Goal: Information Seeking & Learning: Compare options

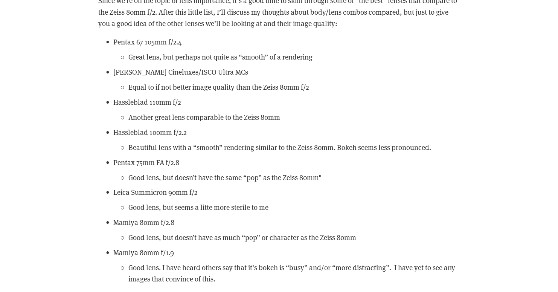
scroll to position [6909, 0]
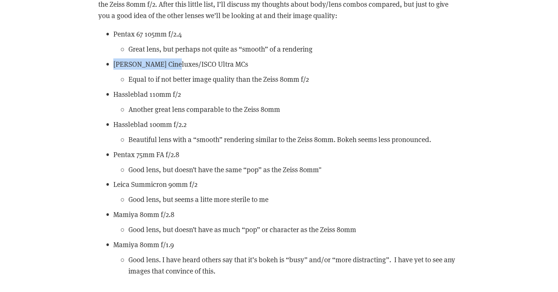
drag, startPoint x: 115, startPoint y: 64, endPoint x: 173, endPoint y: 61, distance: 58.1
click at [173, 61] on p "[PERSON_NAME] Cineluxes/ISCO Ultra MCs" at bounding box center [286, 63] width 347 height 11
drag, startPoint x: 113, startPoint y: 63, endPoint x: 226, endPoint y: 58, distance: 113.5
click at [226, 58] on p "[PERSON_NAME] Cineluxes/ISCO Ultra MCs" at bounding box center [286, 63] width 347 height 11
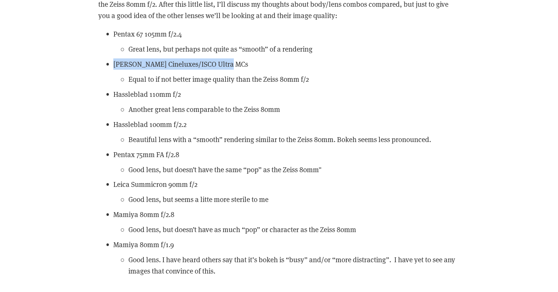
copy p "[PERSON_NAME] Cineluxes/ISCO Ultra MCs"
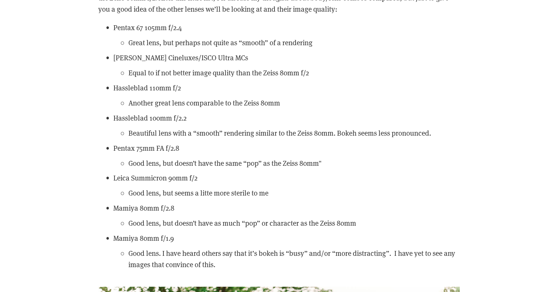
scroll to position [6916, 0]
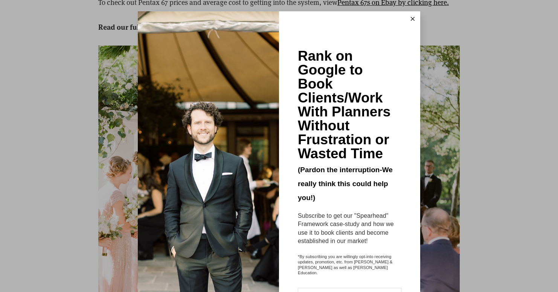
scroll to position [8796, 0]
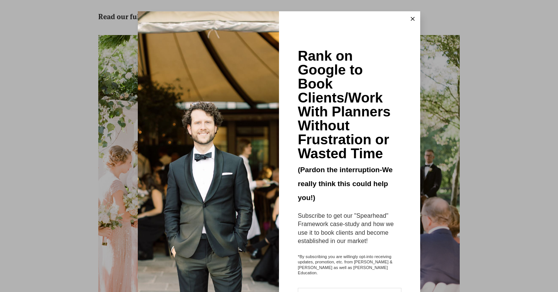
click at [413, 19] on line at bounding box center [412, 18] width 3 height 3
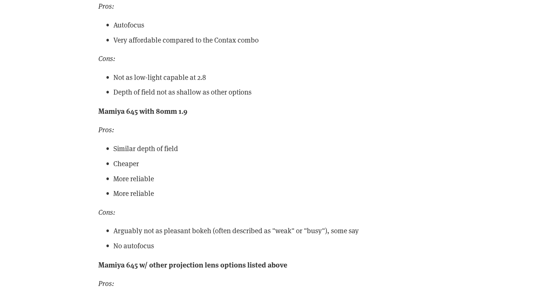
scroll to position [18871, 0]
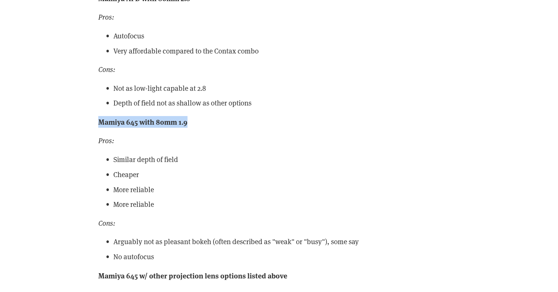
drag, startPoint x: 99, startPoint y: 129, endPoint x: 194, endPoint y: 135, distance: 95.1
click at [194, 135] on div "Pentax 645 w/ Summicron 90mm f/2 Pros: I have not used this combo, but am aware…" at bounding box center [279, 120] width 362 height 558
copy strong "Mamiya 645 with 80mm 1.9"
click at [296, 207] on p "More reliable" at bounding box center [286, 204] width 347 height 11
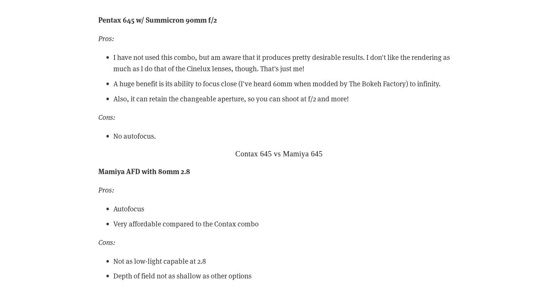
scroll to position [18702, 0]
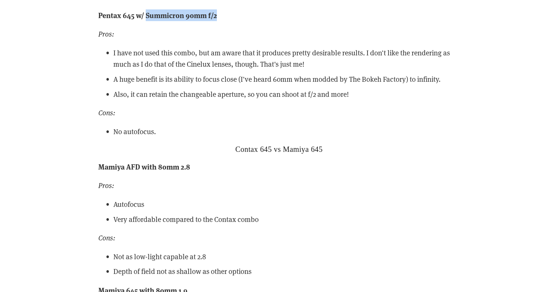
drag, startPoint x: 148, startPoint y: 22, endPoint x: 228, endPoint y: 25, distance: 79.5
click at [228, 21] on p "Pentax 645 w/ Summicron 90mm f/2" at bounding box center [279, 15] width 362 height 12
copy strong "Summicron 90mm f/2"
click at [376, 173] on p "Mamiya AFD with 80mm 2.8" at bounding box center [279, 167] width 362 height 12
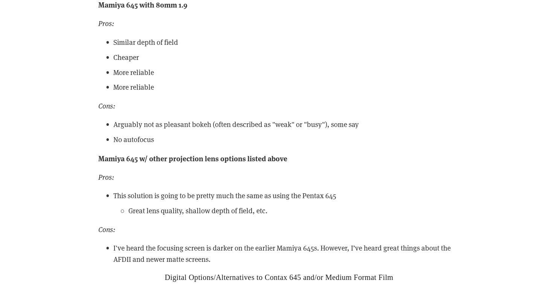
scroll to position [18996, 0]
